Goal: Navigation & Orientation: Find specific page/section

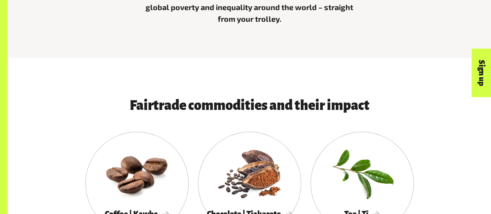
scroll to position [518, 0]
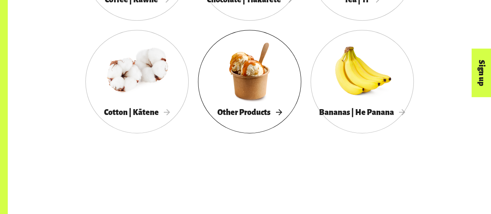
click at [244, 111] on span "Other Products" at bounding box center [249, 112] width 64 height 9
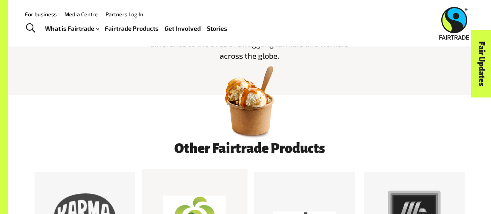
scroll to position [314, 0]
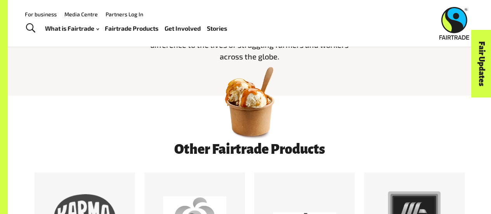
click at [217, 28] on link "Stories" at bounding box center [217, 28] width 20 height 11
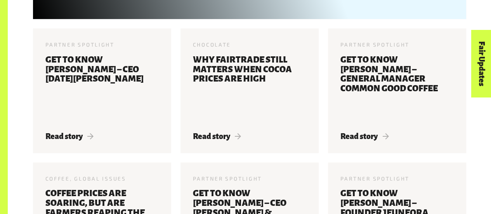
scroll to position [449, 0]
